Goal: Information Seeking & Learning: Learn about a topic

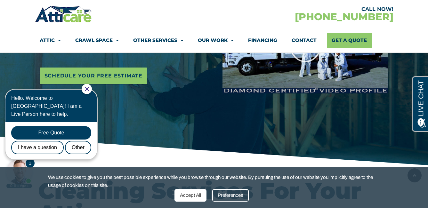
scroll to position [160, 0]
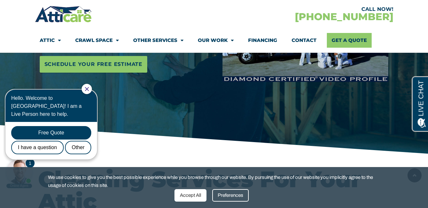
click at [89, 88] on icon "Close Chat" at bounding box center [87, 89] width 4 height 4
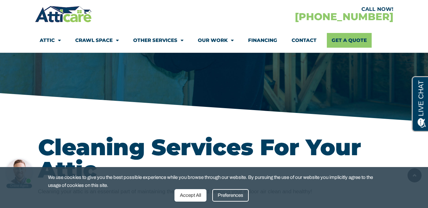
scroll to position [224, 0]
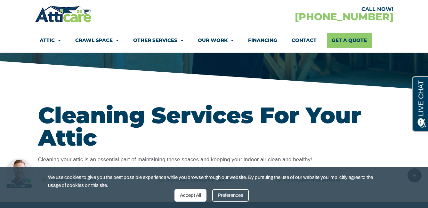
click at [233, 194] on div "Preferences" at bounding box center [230, 195] width 37 height 12
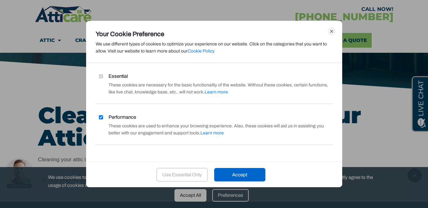
click at [184, 174] on div "Use Essential Only" at bounding box center [182, 174] width 51 height 13
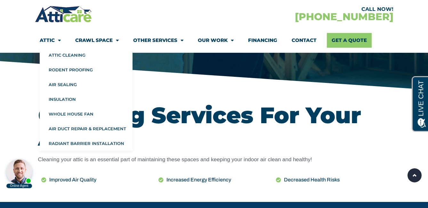
click at [52, 41] on link "Attic" at bounding box center [50, 40] width 21 height 15
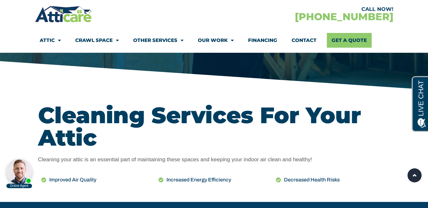
click at [52, 41] on link "Attic" at bounding box center [50, 40] width 21 height 15
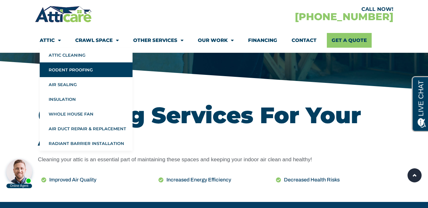
click at [82, 70] on link "Rodent Proofing" at bounding box center [86, 69] width 93 height 15
